Goal: Task Accomplishment & Management: Use online tool/utility

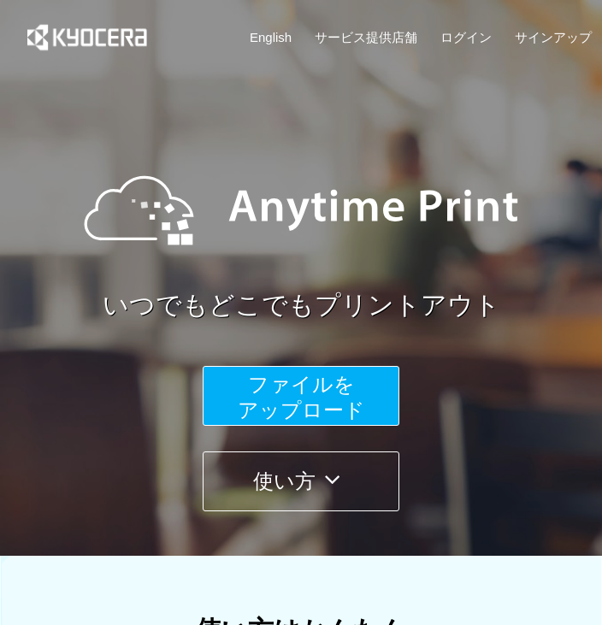
click at [316, 395] on span "ファイルを ​​アップロード" at bounding box center [301, 397] width 127 height 49
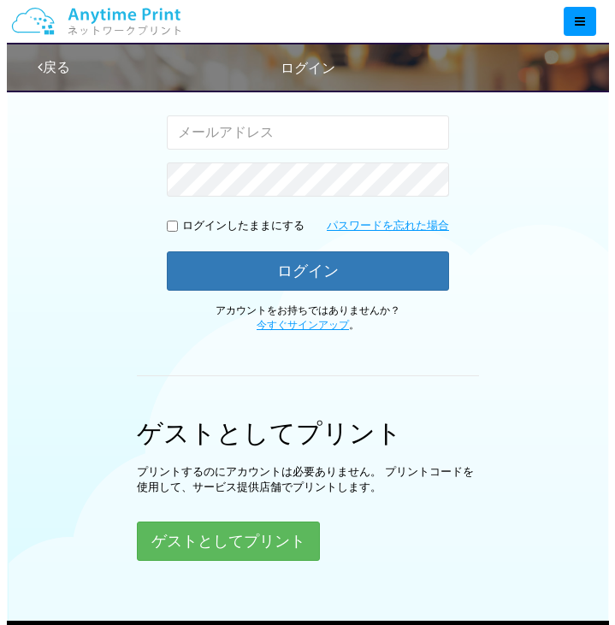
scroll to position [342, 0]
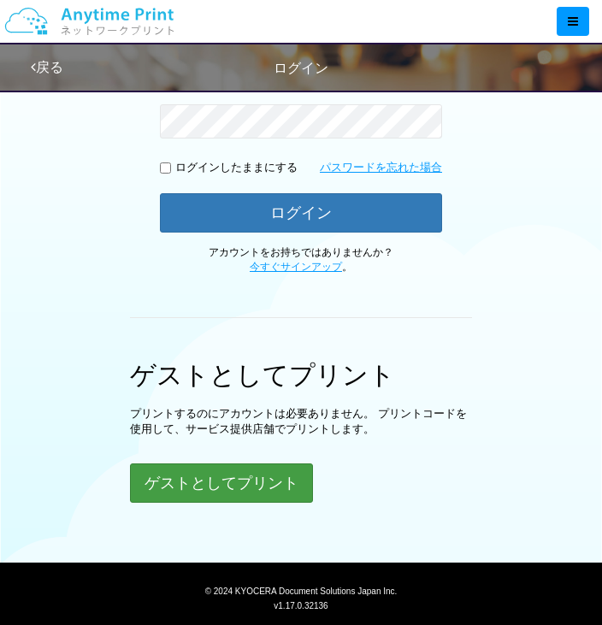
drag, startPoint x: 236, startPoint y: 504, endPoint x: 235, endPoint y: 495, distance: 8.6
click at [235, 501] on div "ログイン Google アカウントでログイン または 入力されたメールアドレスまたはパスワードが正しくありません。 ログインしたままにする パスワードを忘れた…" at bounding box center [301, 142] width 602 height 808
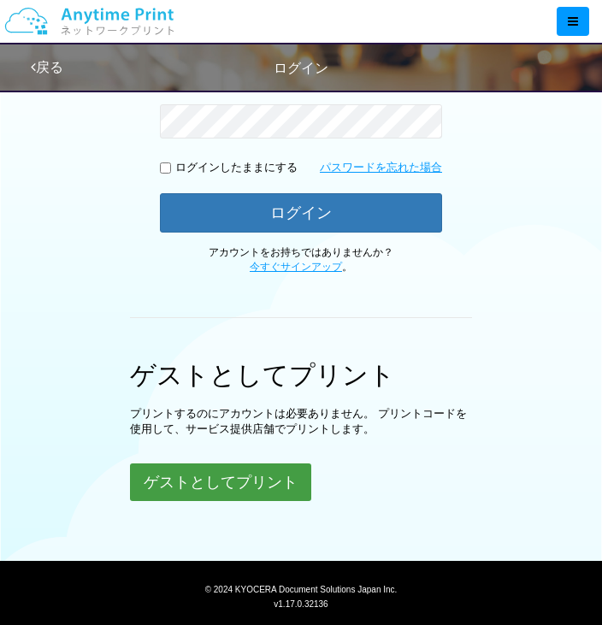
click at [235, 486] on button "ゲストとしてプリント" at bounding box center [220, 483] width 181 height 38
click at [184, 489] on button "ゲストとしてプリント" at bounding box center [220, 483] width 181 height 38
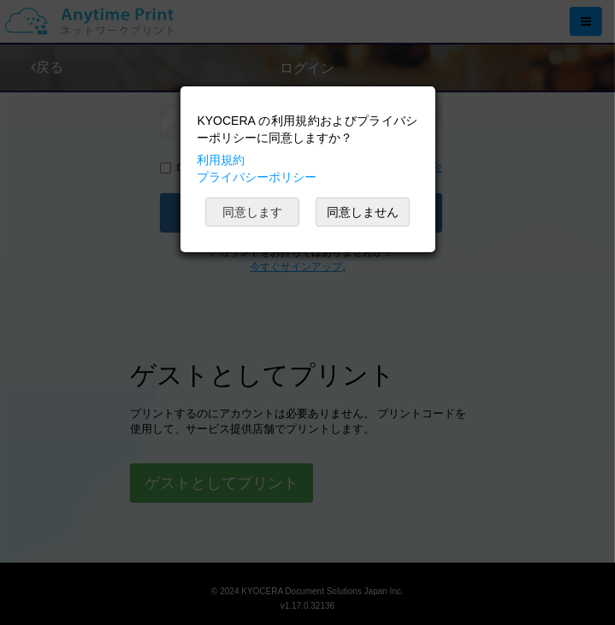
click at [265, 215] on button "同意します" at bounding box center [252, 212] width 94 height 29
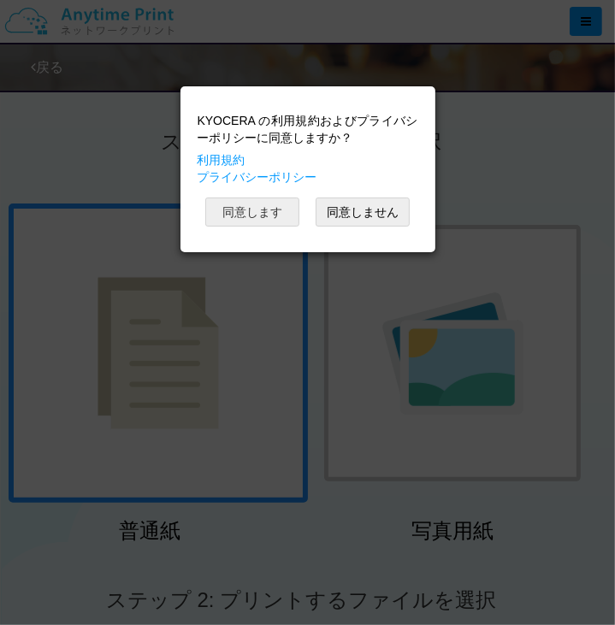
click at [275, 213] on button "同意します" at bounding box center [252, 212] width 94 height 29
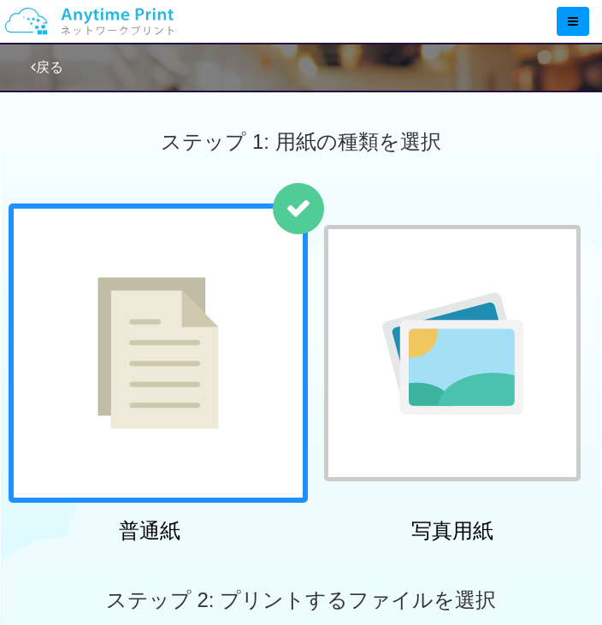
click at [102, 384] on img at bounding box center [158, 353] width 121 height 152
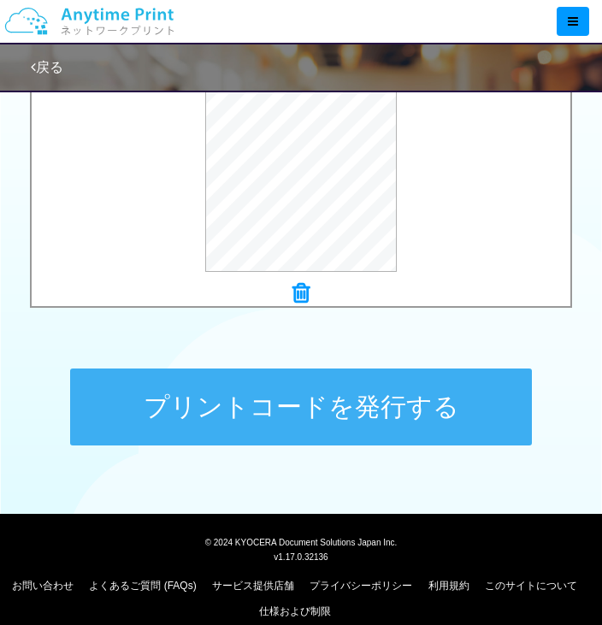
scroll to position [702, 0]
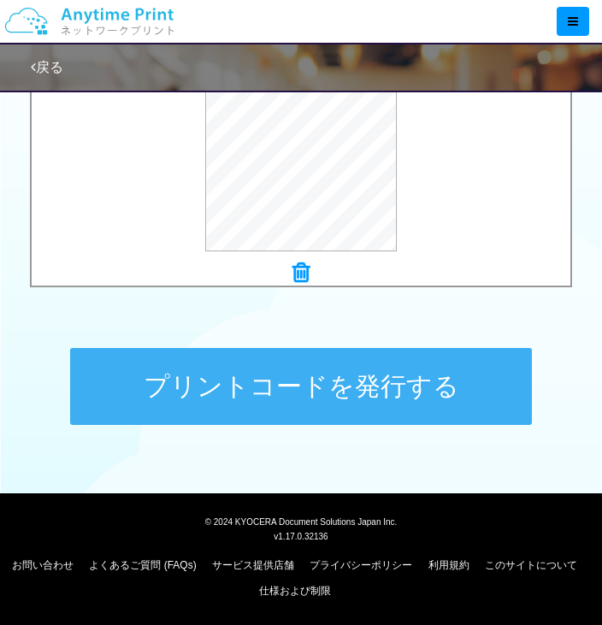
click at [340, 393] on button "プリントコードを発行する" at bounding box center [301, 386] width 462 height 77
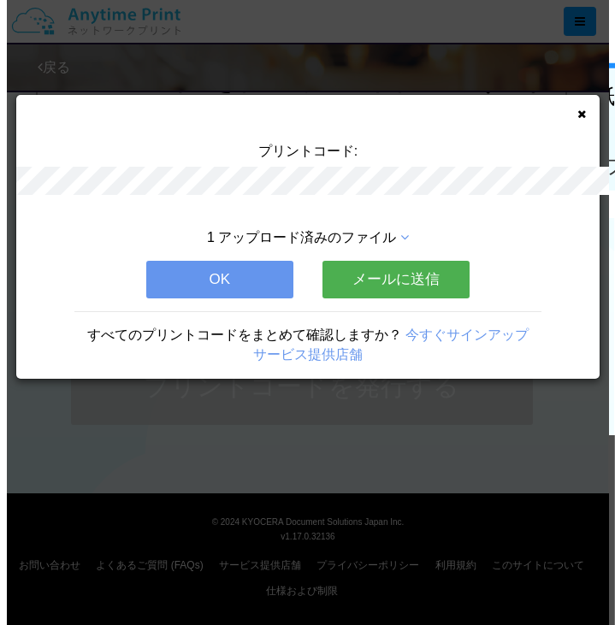
scroll to position [0, 0]
